Goal: Find contact information: Find contact information

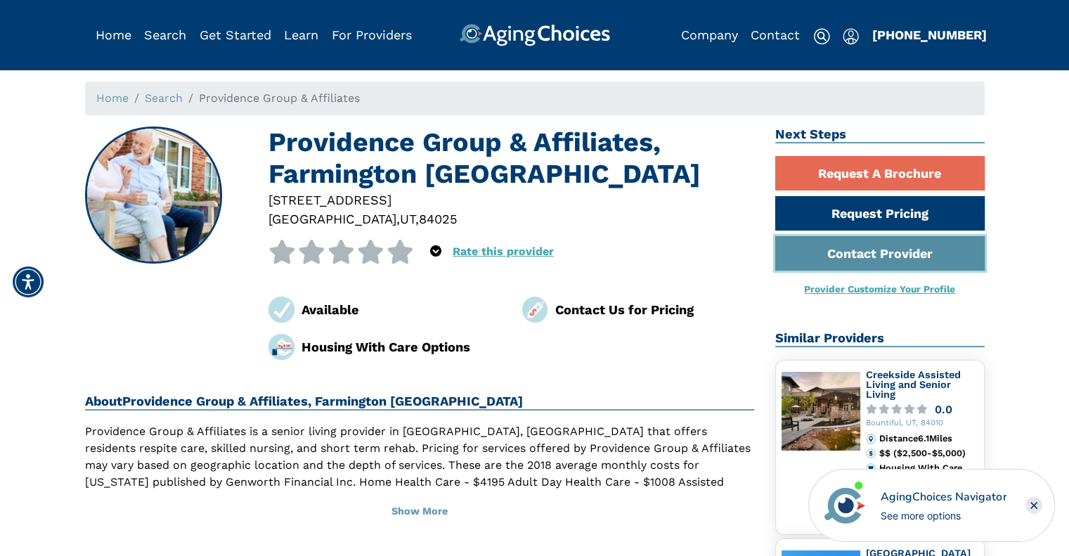
click at [852, 253] on link "Contact Provider" at bounding box center [881, 253] width 210 height 34
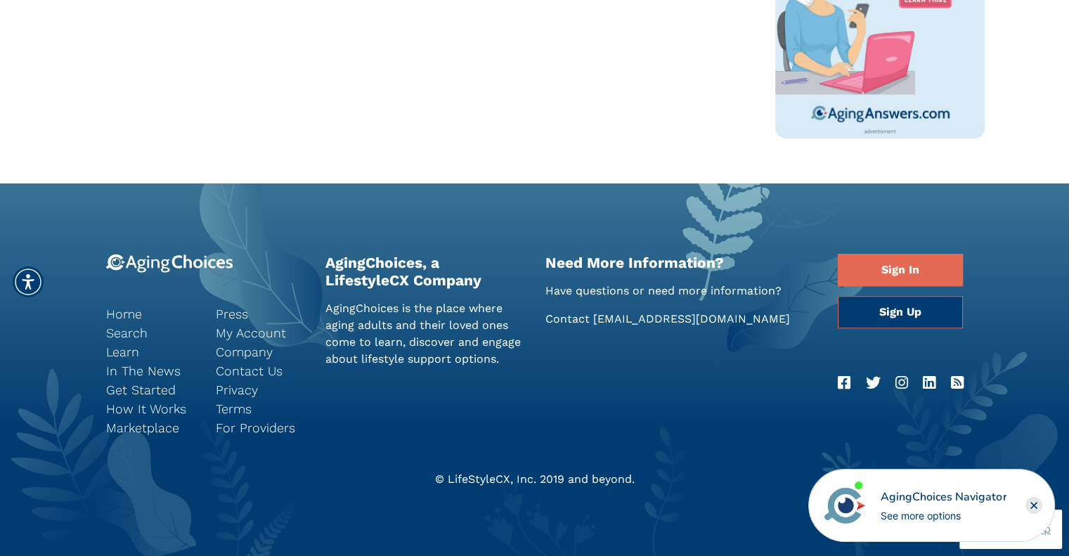
scroll to position [823, 0]
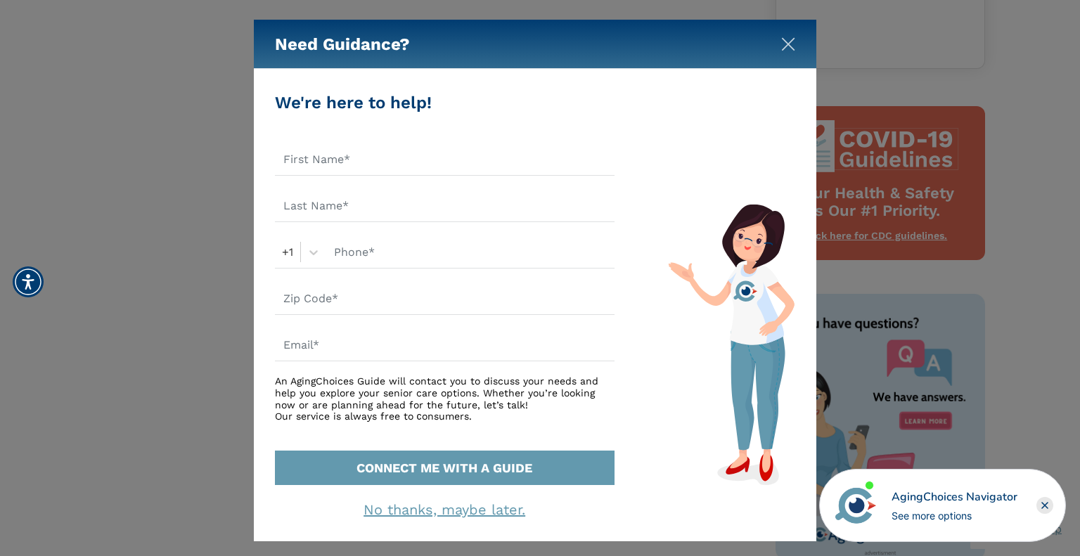
click at [781, 44] on img "Close" at bounding box center [788, 44] width 14 height 14
